Goal: Entertainment & Leisure: Consume media (video, audio)

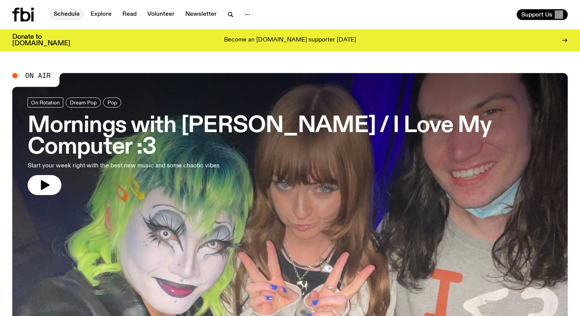
click at [73, 15] on link "Schedule" at bounding box center [66, 14] width 35 height 11
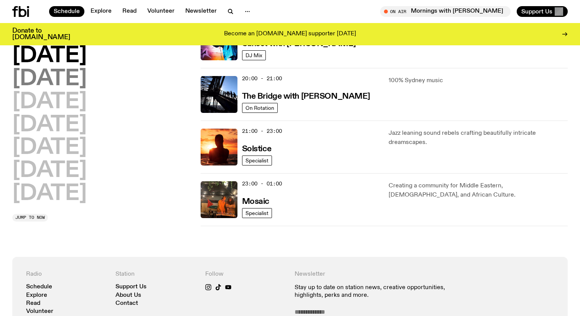
click at [64, 82] on h2 "[DATE]" at bounding box center [49, 78] width 74 height 21
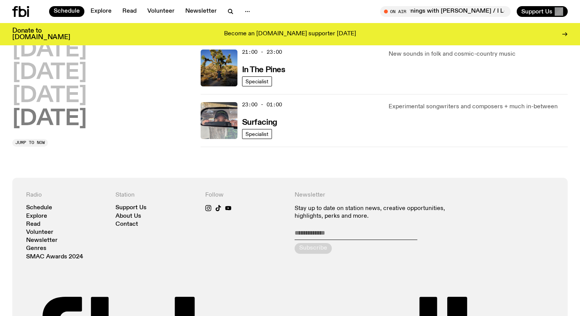
click at [77, 125] on h2 "[DATE]" at bounding box center [49, 118] width 74 height 21
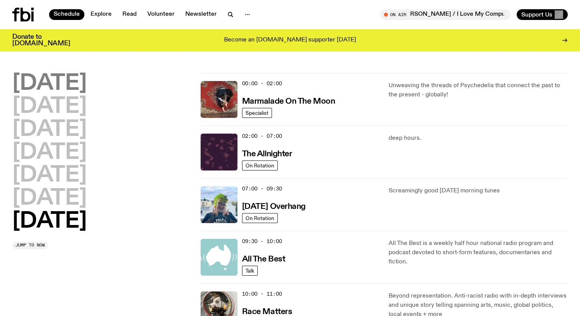
click at [58, 86] on h2 "[DATE]" at bounding box center [49, 83] width 74 height 21
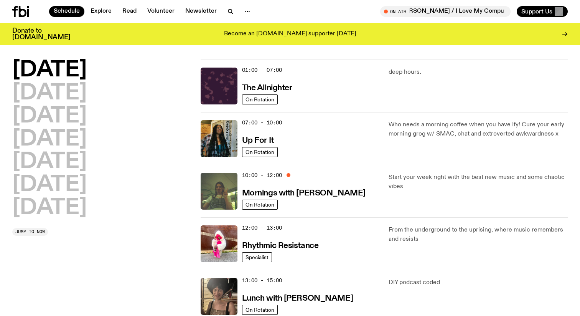
scroll to position [21, 0]
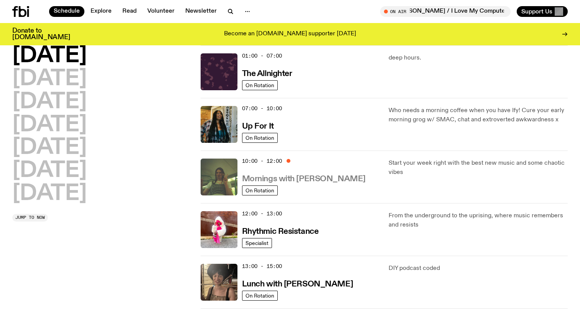
click at [271, 178] on h3 "Mornings with [PERSON_NAME]" at bounding box center [304, 179] width 124 height 8
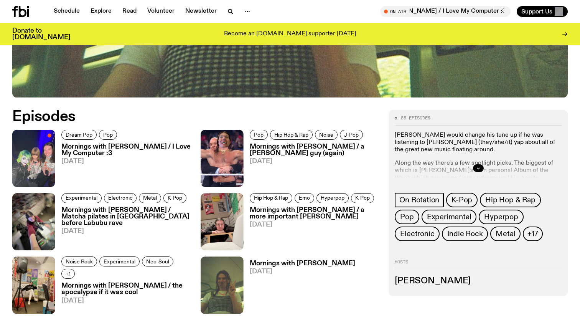
scroll to position [352, 0]
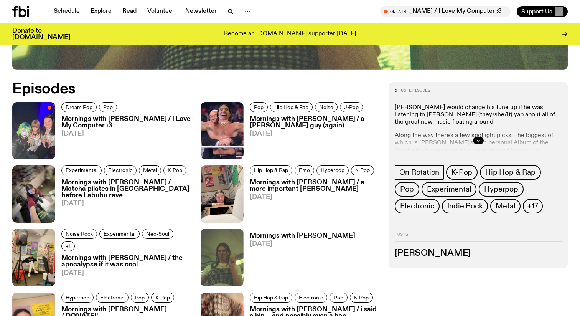
click at [91, 124] on h3 "Mornings with [PERSON_NAME] / I Love My Computer :3" at bounding box center [126, 122] width 130 height 13
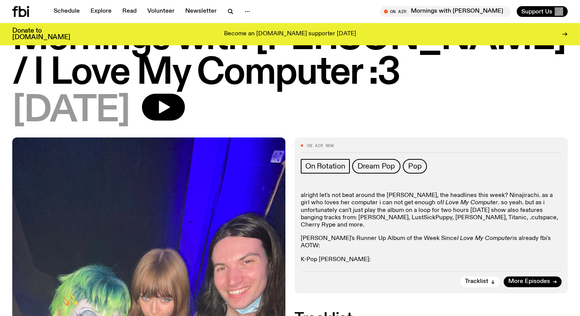
scroll to position [48, 0]
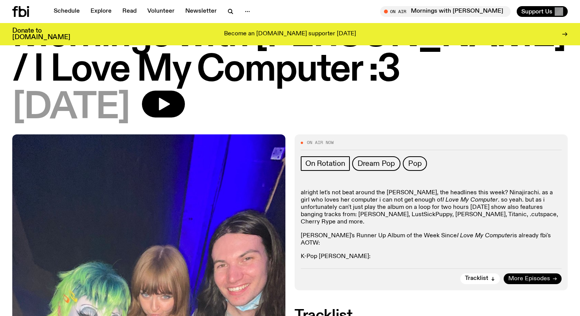
click at [530, 276] on span "More Episodes" at bounding box center [530, 279] width 42 height 6
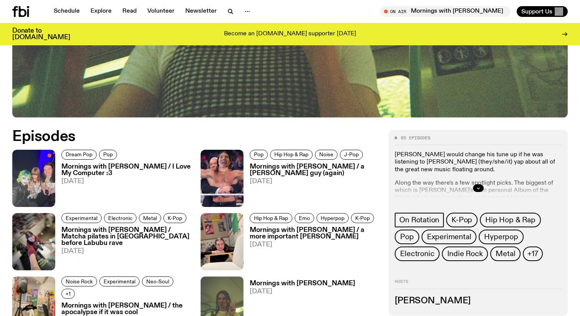
scroll to position [304, 0]
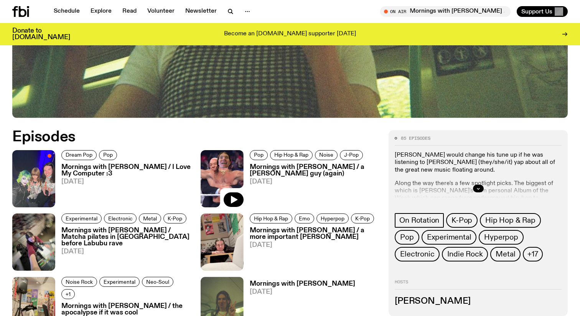
click at [211, 162] on img at bounding box center [222, 178] width 43 height 57
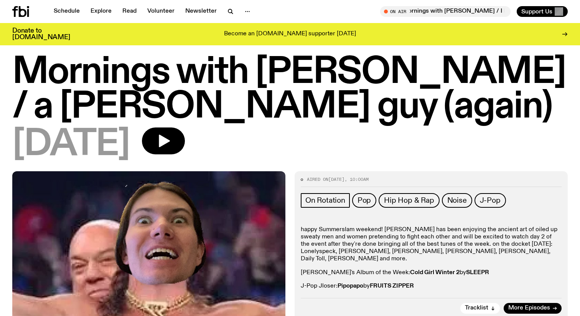
scroll to position [48, 0]
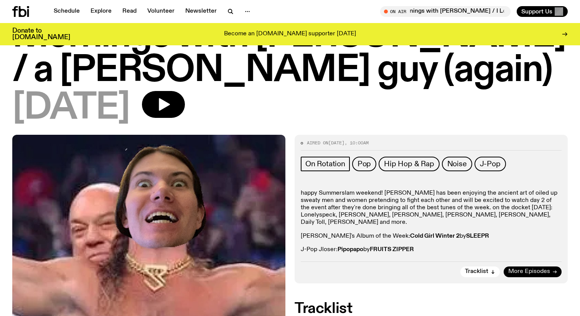
click at [524, 266] on link "More Episodes" at bounding box center [533, 271] width 58 height 11
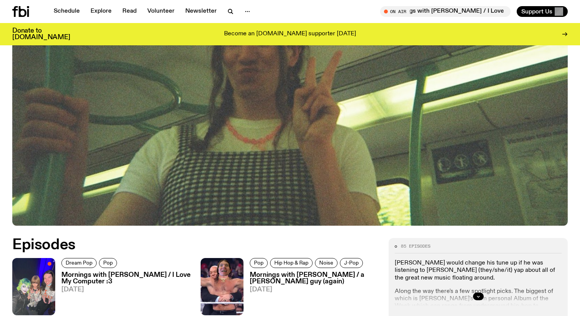
scroll to position [196, 0]
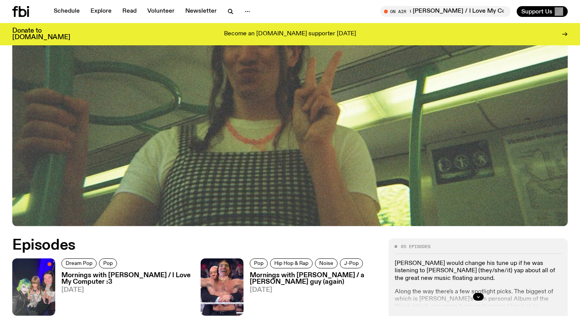
click at [86, 274] on h3 "Mornings with [PERSON_NAME] / I Love My Computer :3" at bounding box center [126, 278] width 130 height 13
